Goal: Find specific page/section: Find specific page/section

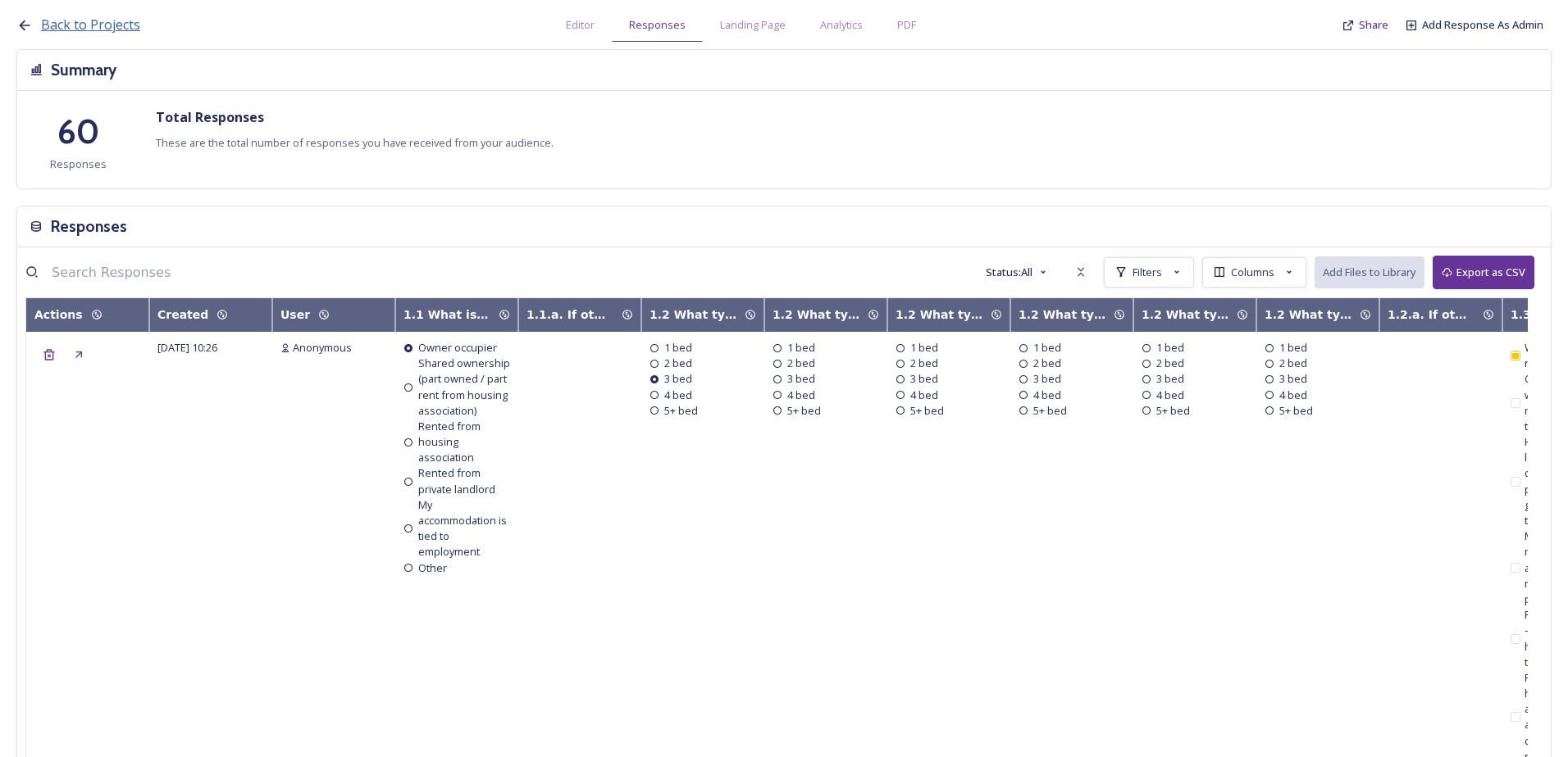
click at [79, 34] on span "Back to Projects" at bounding box center [90, 25] width 99 height 18
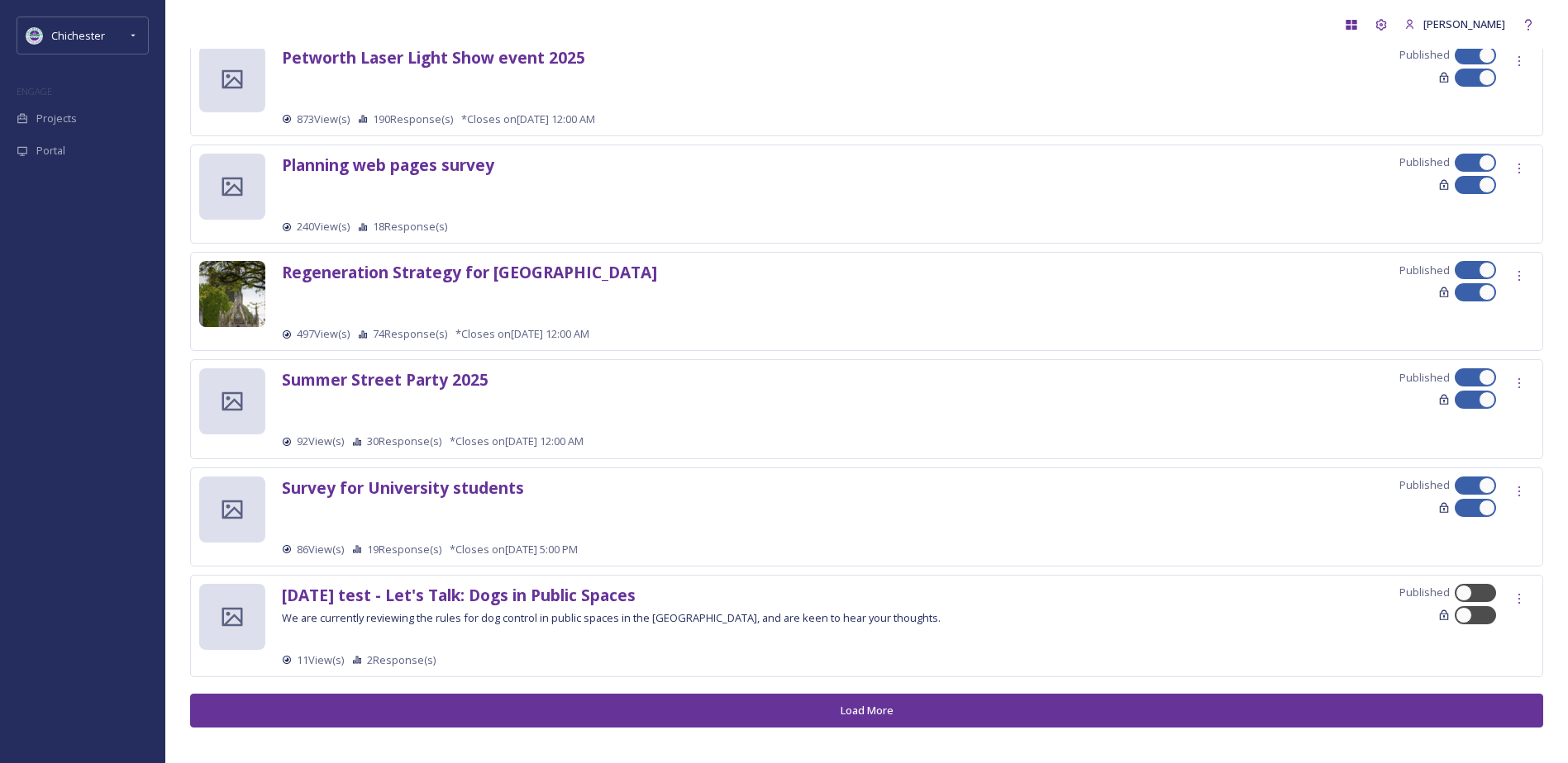
scroll to position [1613, 0]
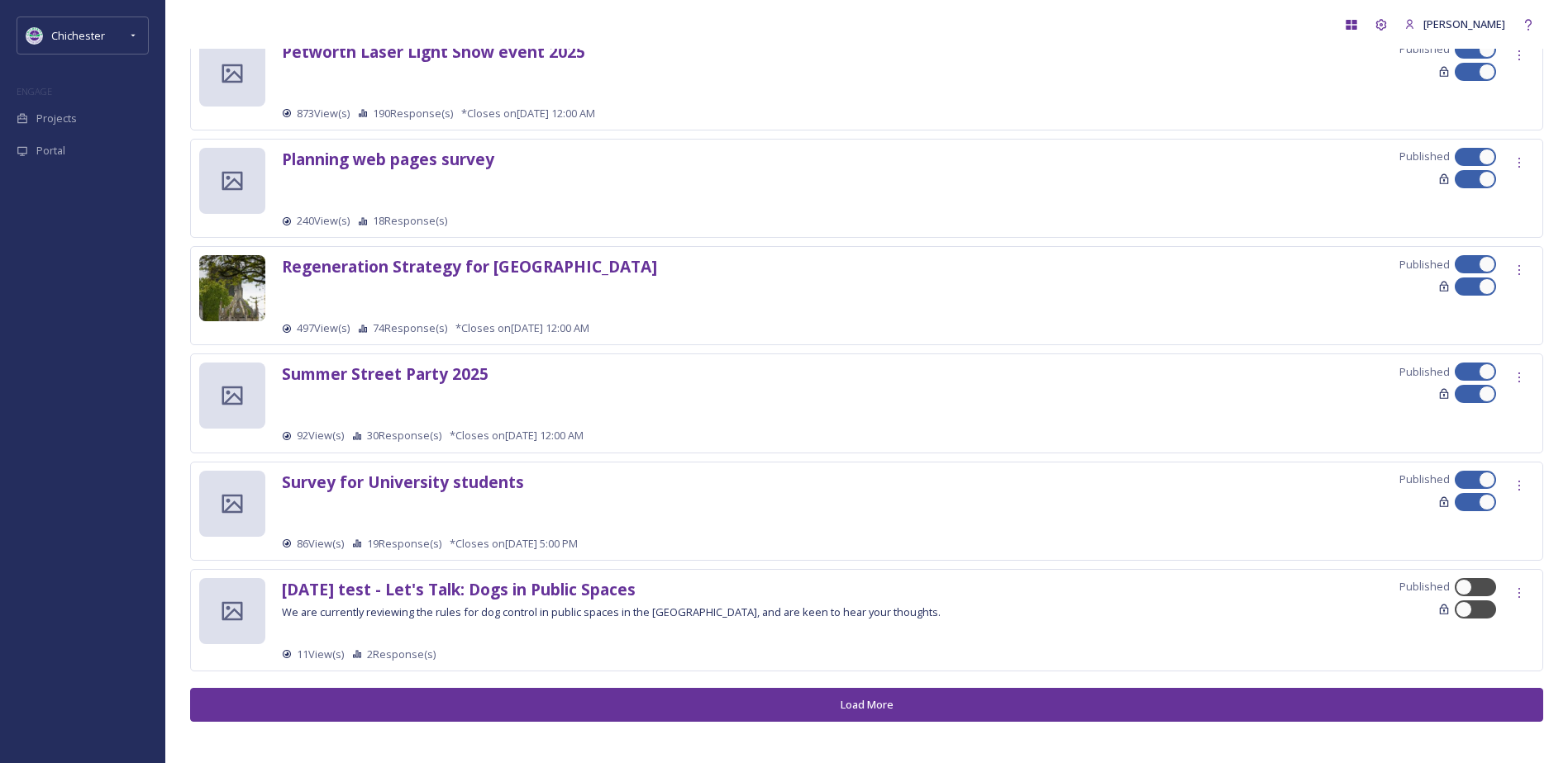
click at [751, 695] on button "Load More" at bounding box center [866, 705] width 1353 height 34
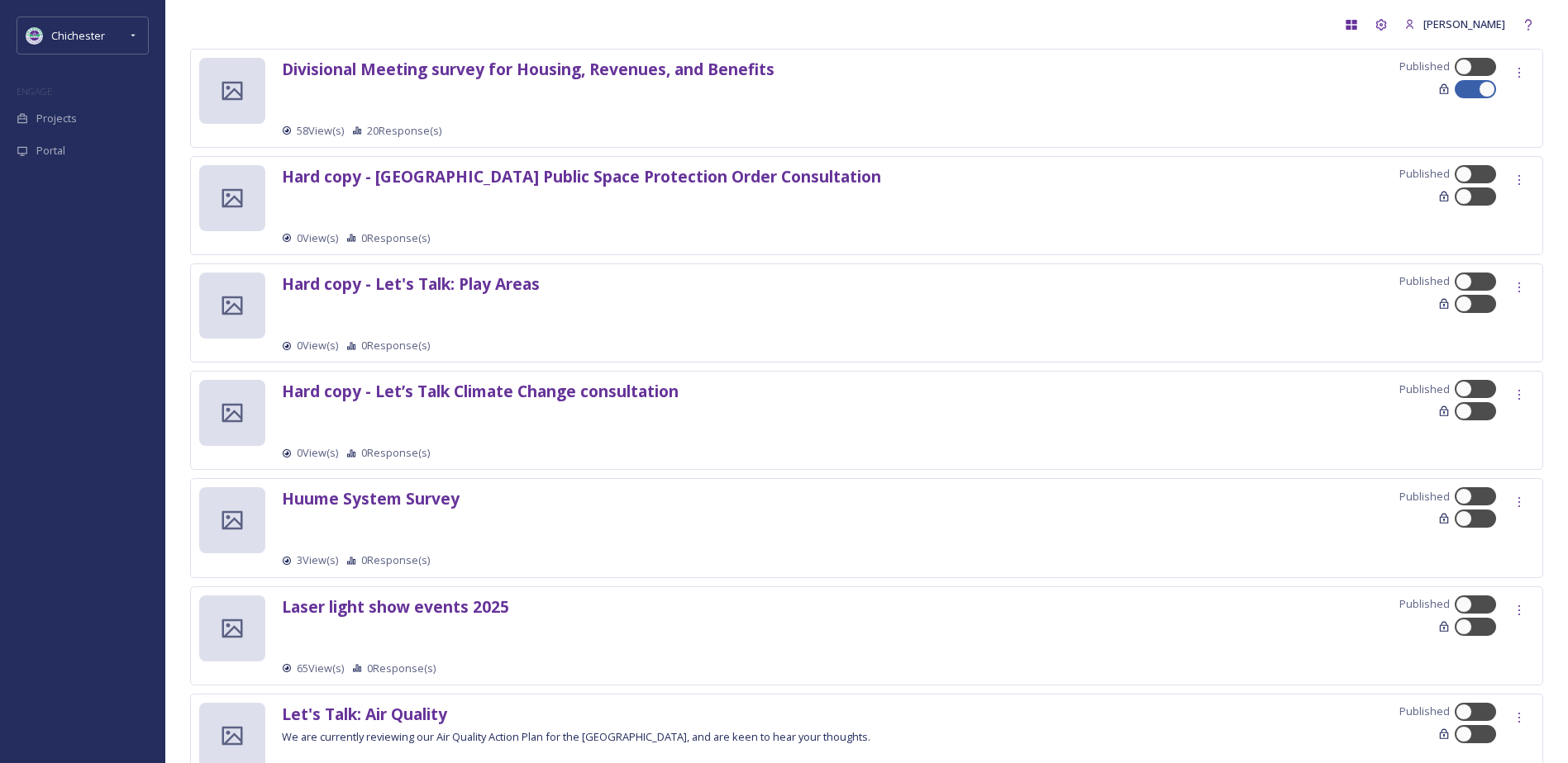
scroll to position [3182, 0]
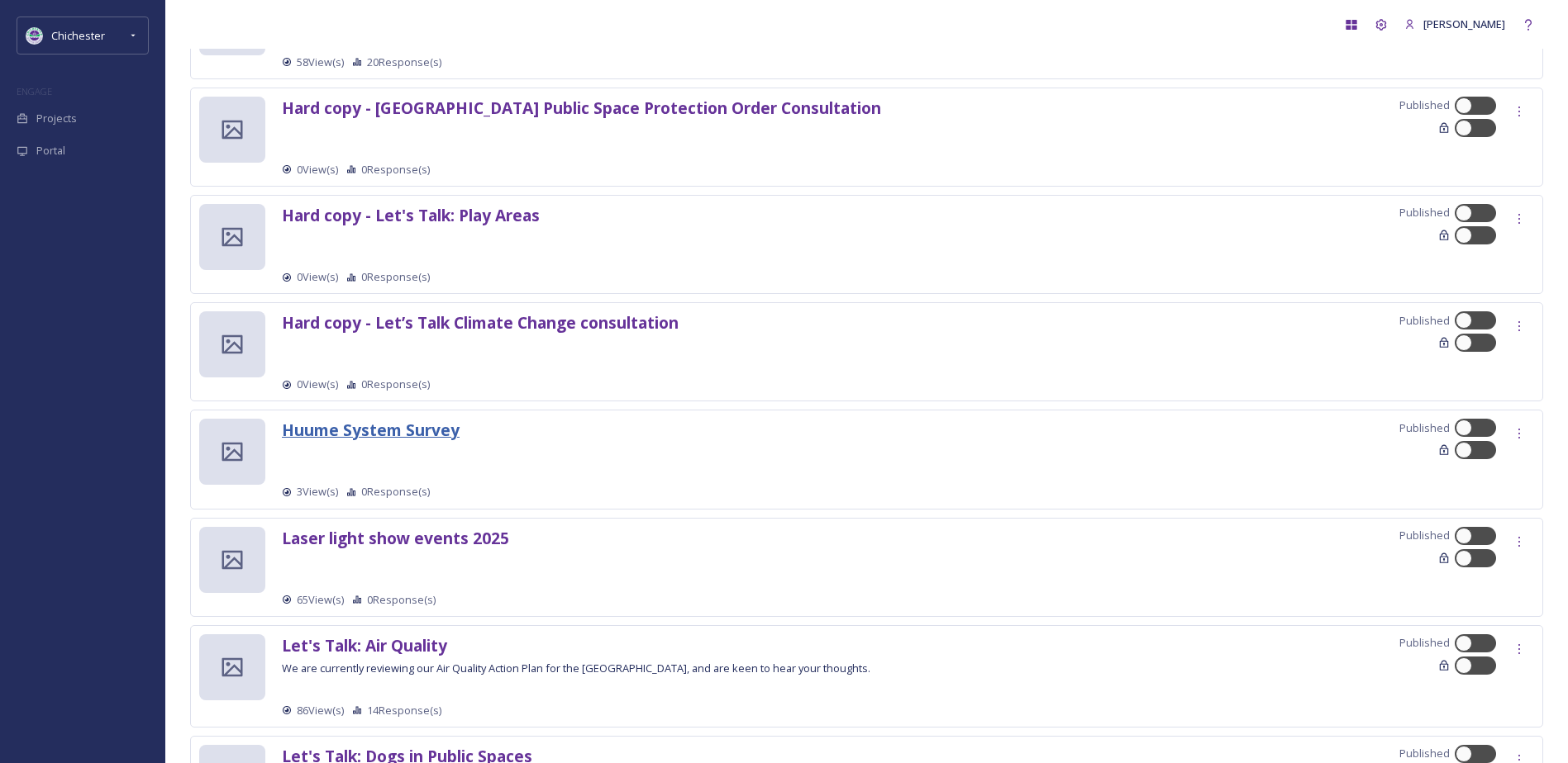
click at [354, 432] on strong "Huume System Survey" at bounding box center [370, 430] width 178 height 22
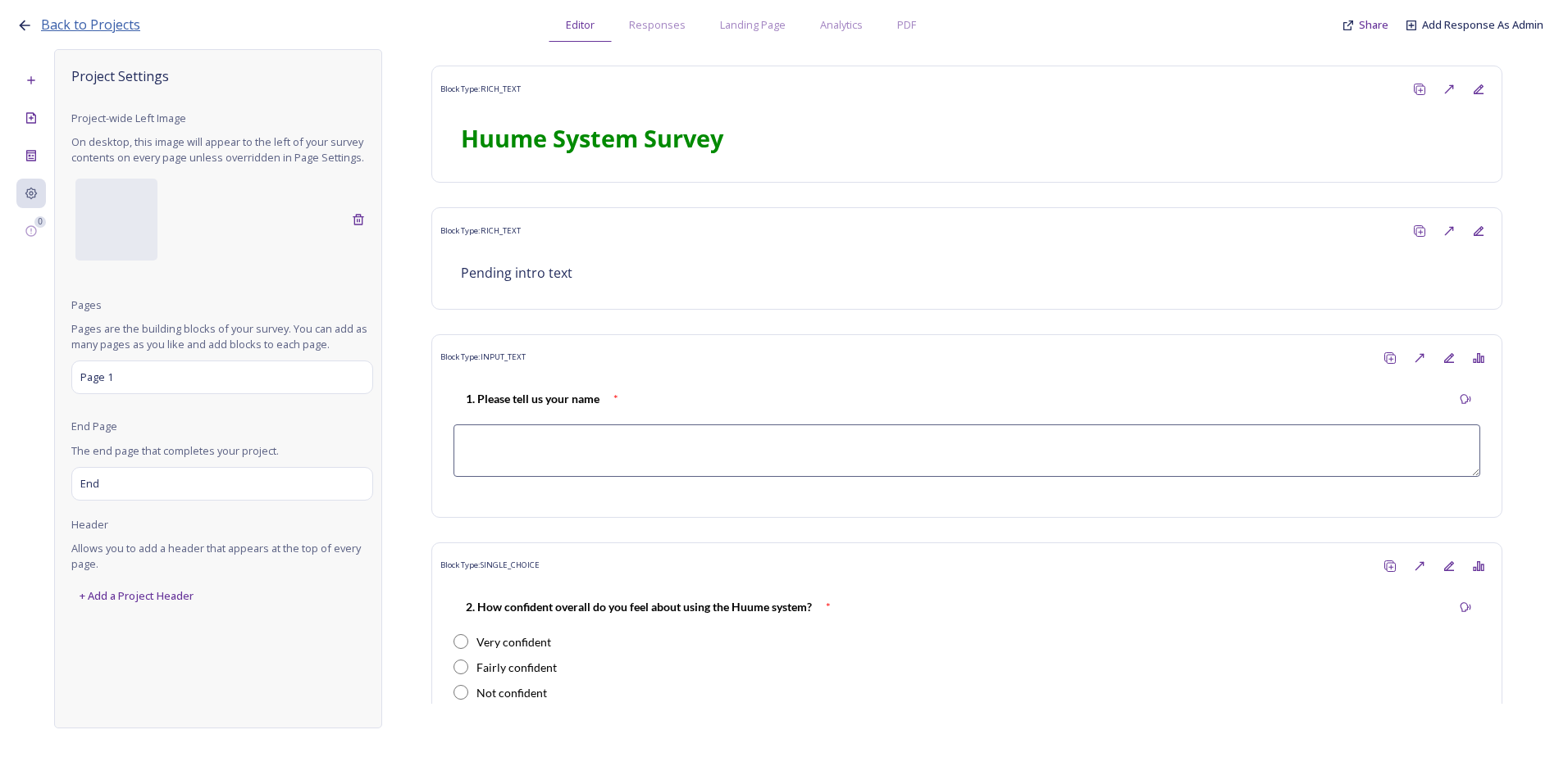
click at [106, 29] on span "Back to Projects" at bounding box center [90, 25] width 99 height 18
